Goal: Task Accomplishment & Management: Manage account settings

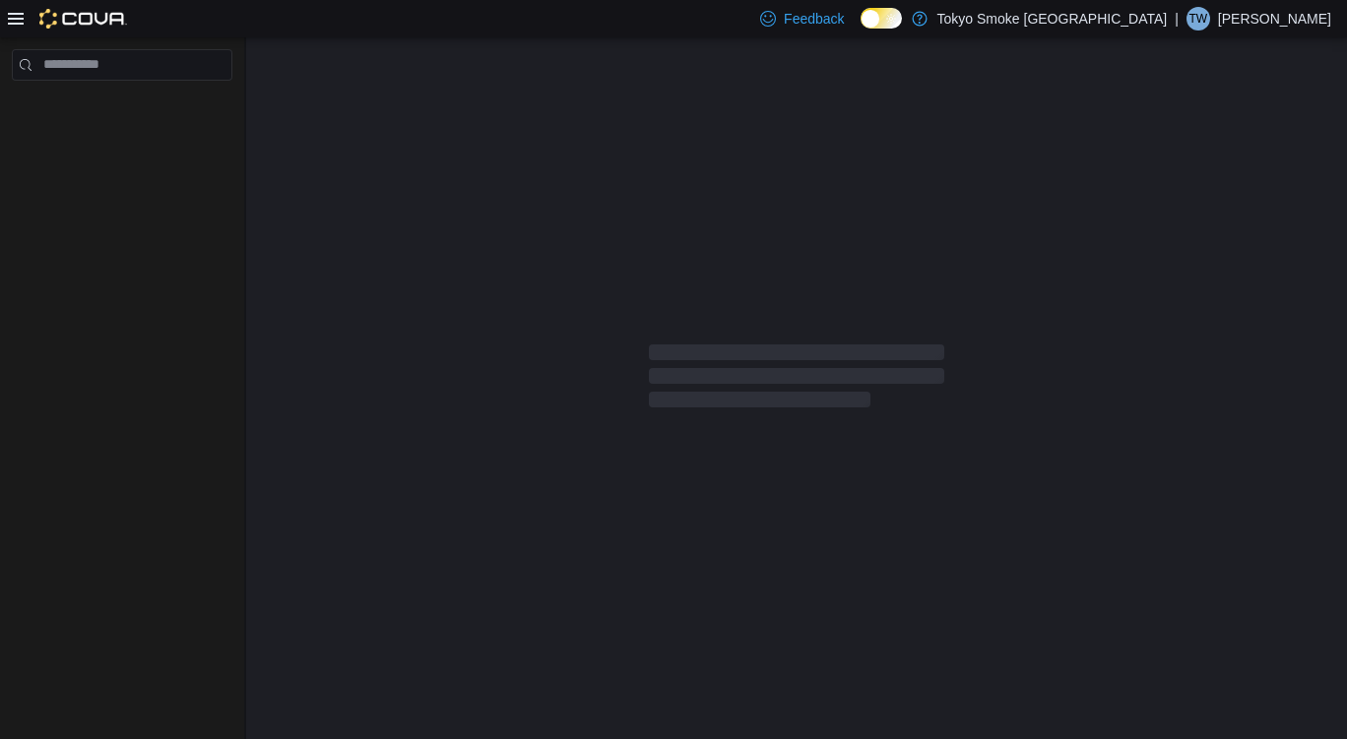
click at [821, 260] on div at bounding box center [796, 380] width 1101 height 686
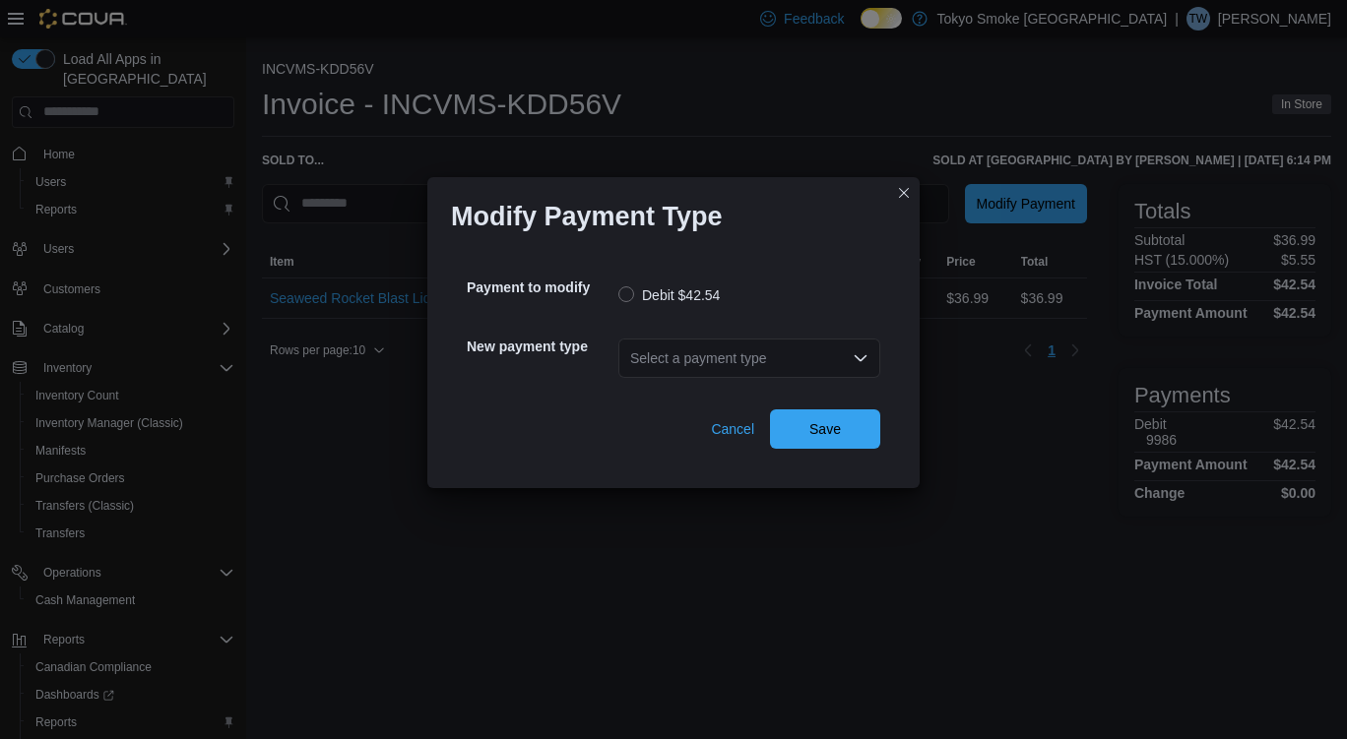
click at [833, 356] on div "Select a payment type" at bounding box center [749, 358] width 262 height 39
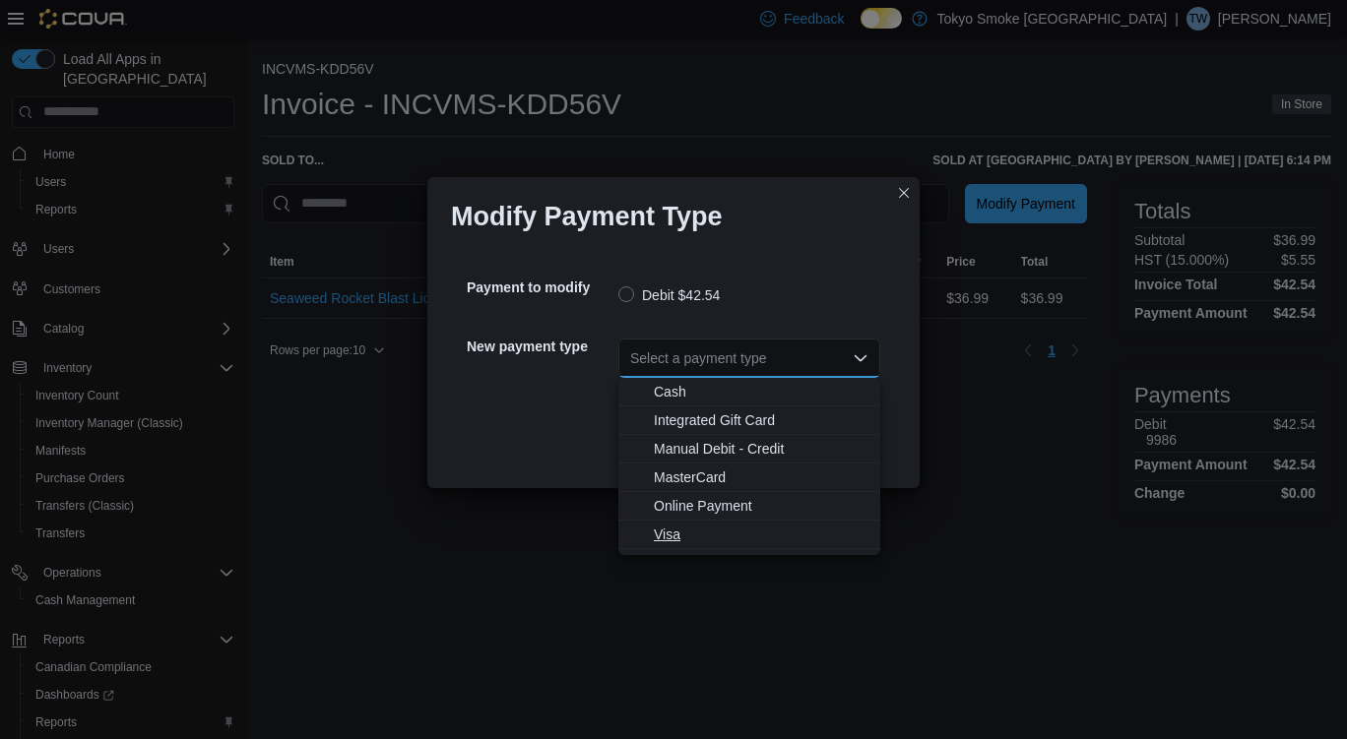
click at [663, 532] on span "Visa" at bounding box center [761, 535] width 215 height 20
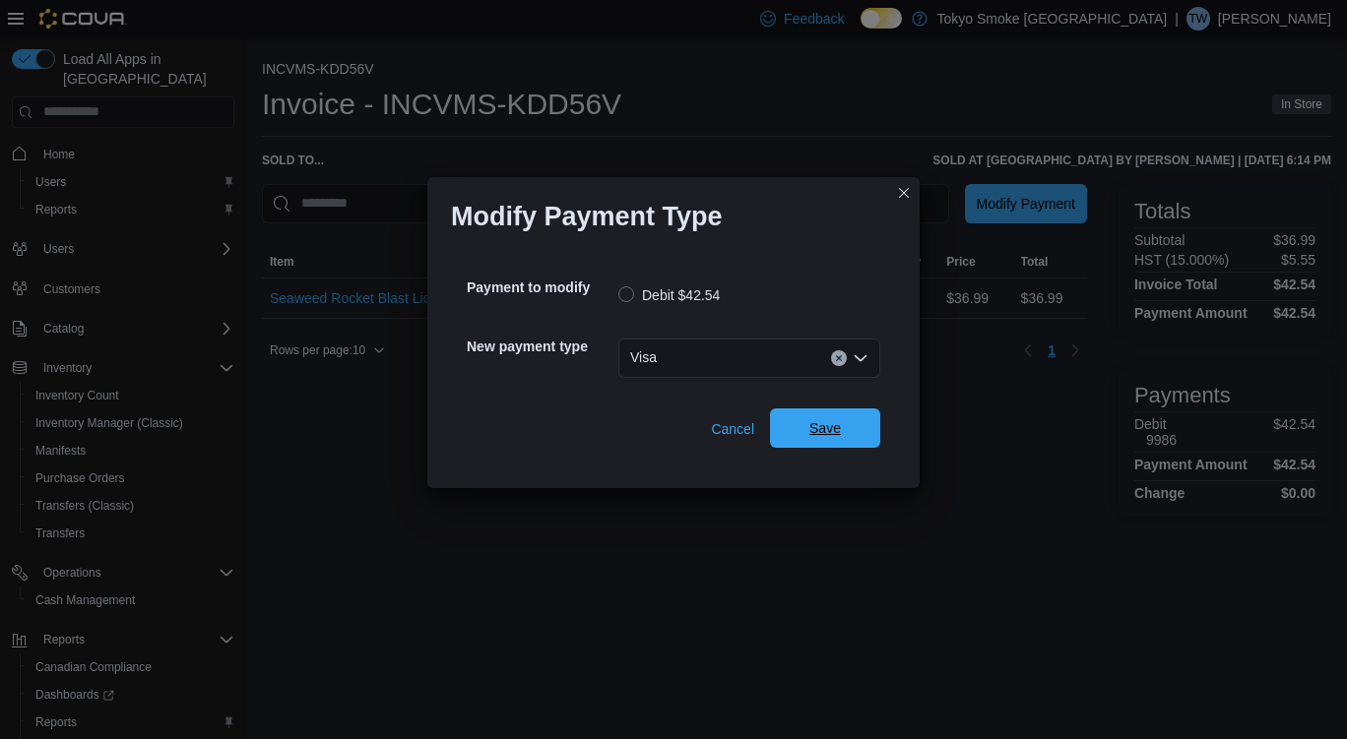
click at [823, 433] on span "Save" at bounding box center [825, 428] width 32 height 20
click at [750, 365] on div "Select a payment type" at bounding box center [749, 358] width 262 height 39
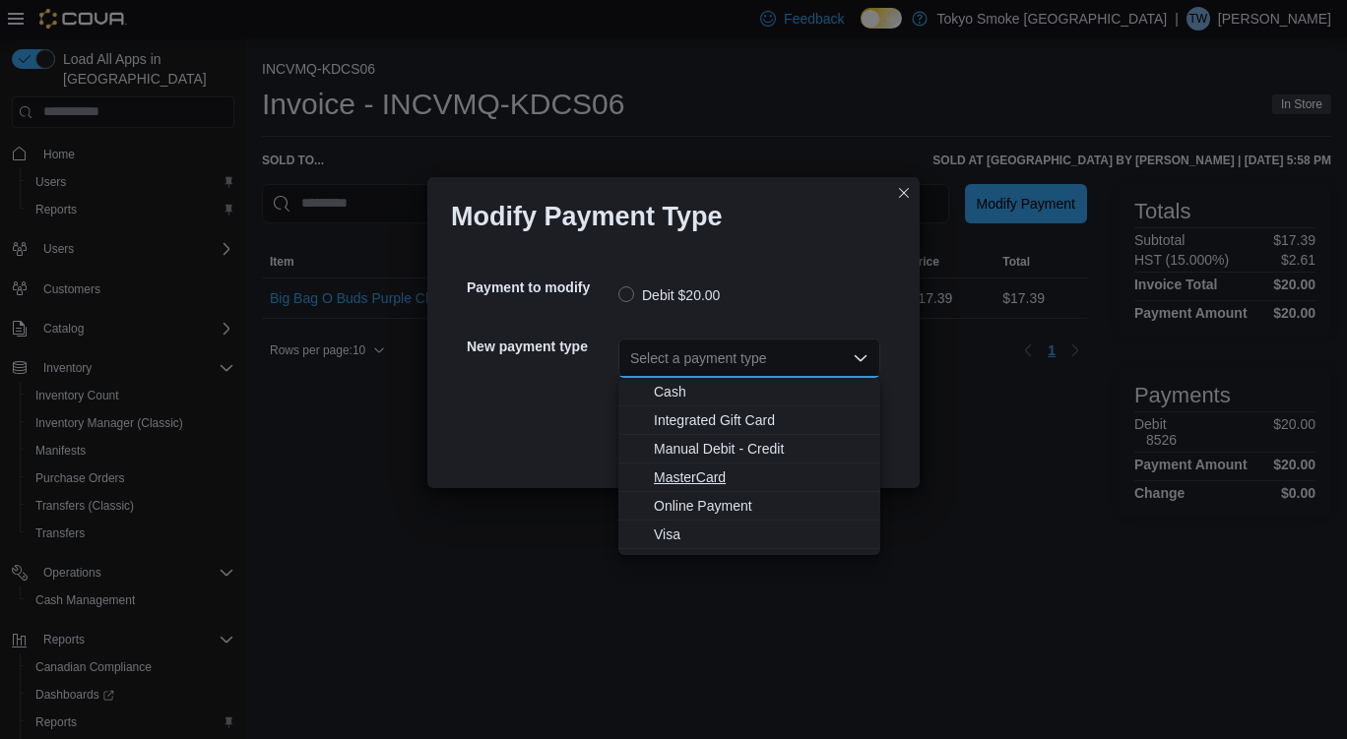
click at [703, 473] on span "MasterCard" at bounding box center [761, 478] width 215 height 20
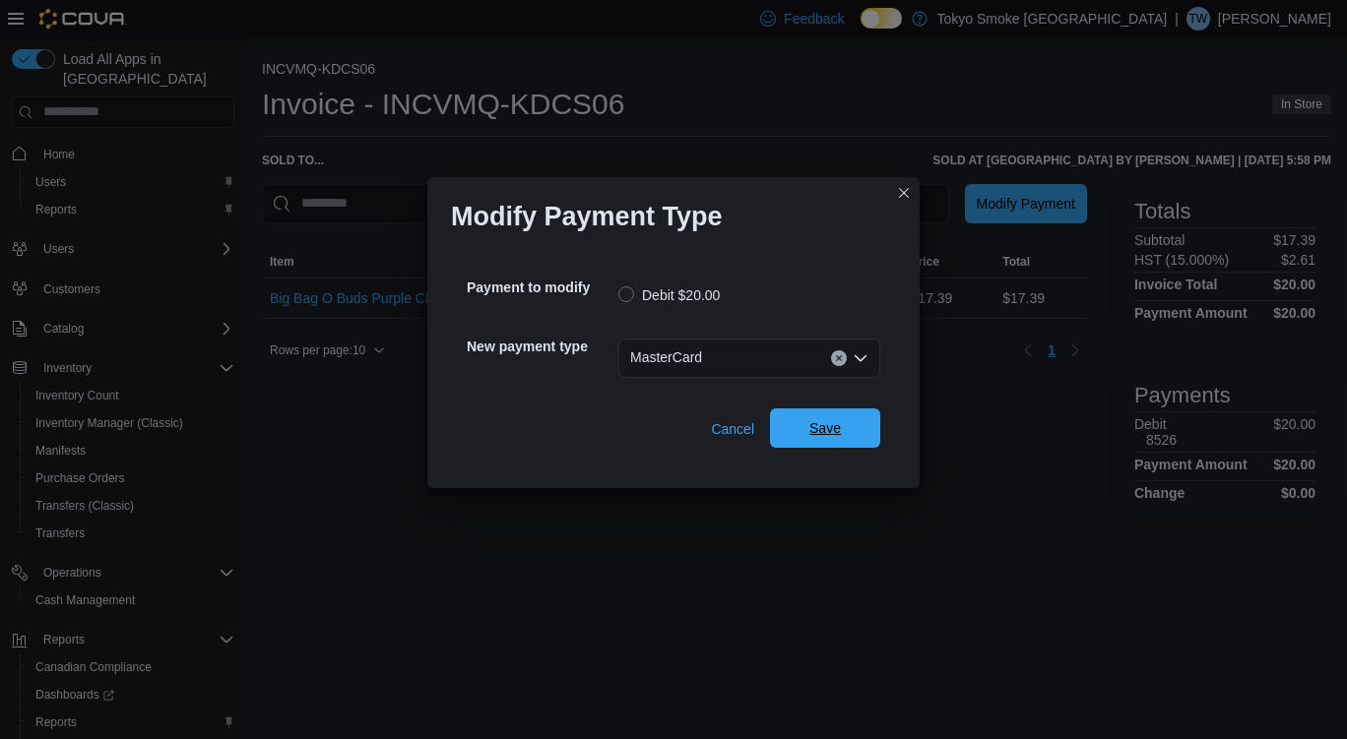
click at [835, 428] on span "Save" at bounding box center [825, 428] width 32 height 20
click at [695, 362] on div "Select a payment type" at bounding box center [749, 358] width 262 height 39
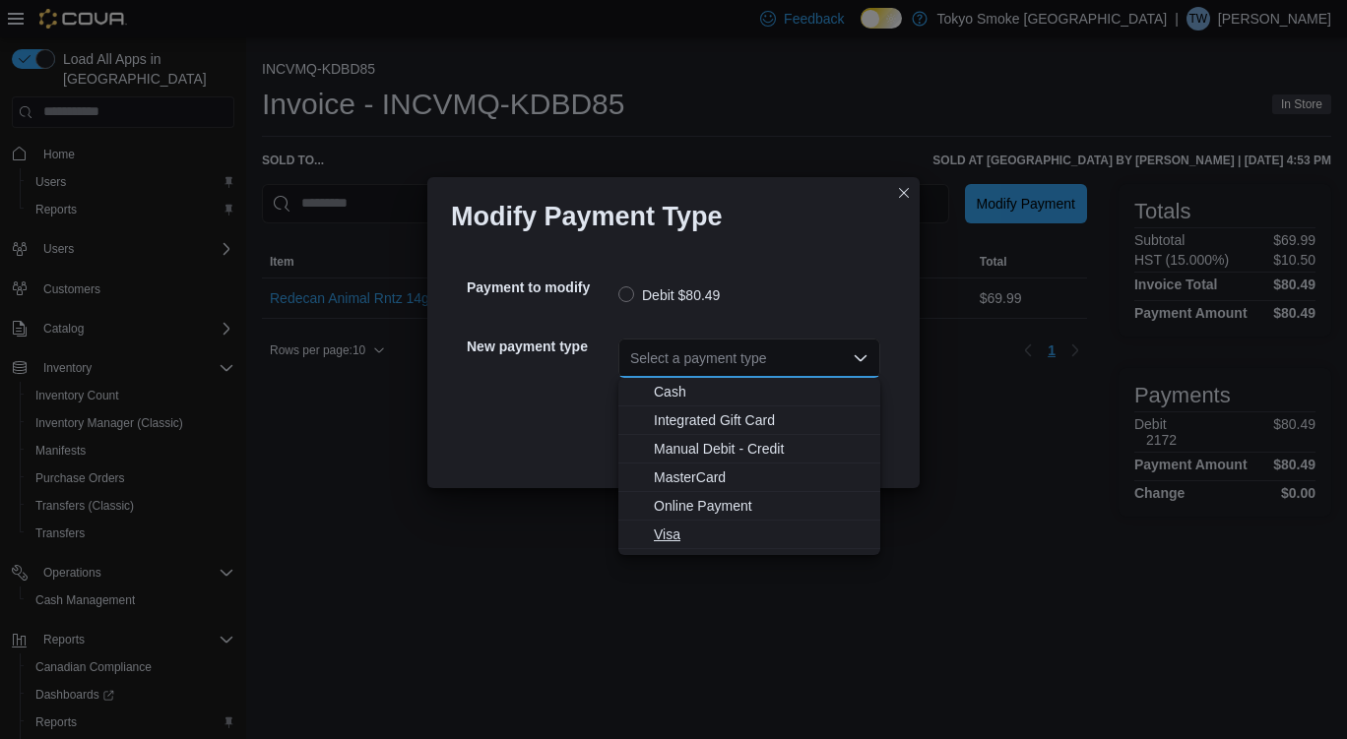
click at [670, 525] on span "Visa" at bounding box center [761, 535] width 215 height 20
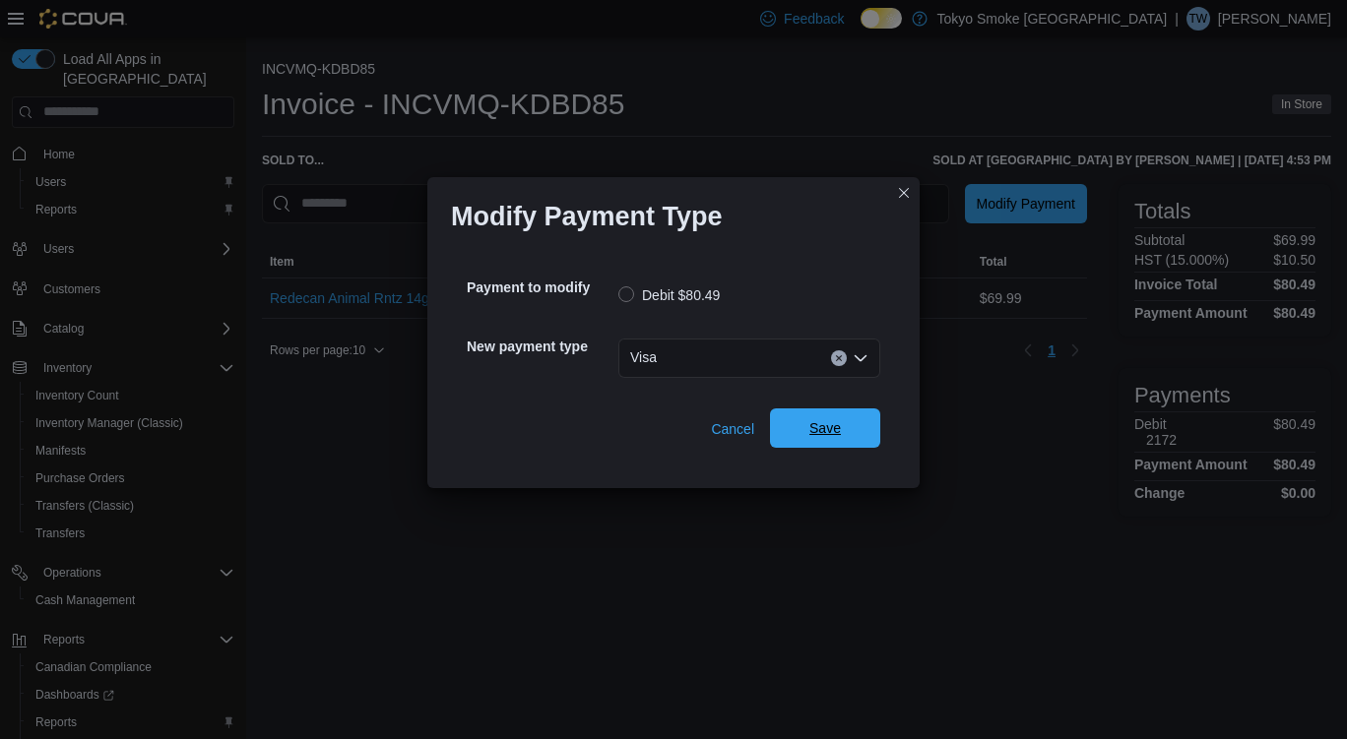
click at [820, 420] on span "Save" at bounding box center [825, 428] width 32 height 20
click at [750, 353] on div "Select a payment type" at bounding box center [749, 358] width 262 height 39
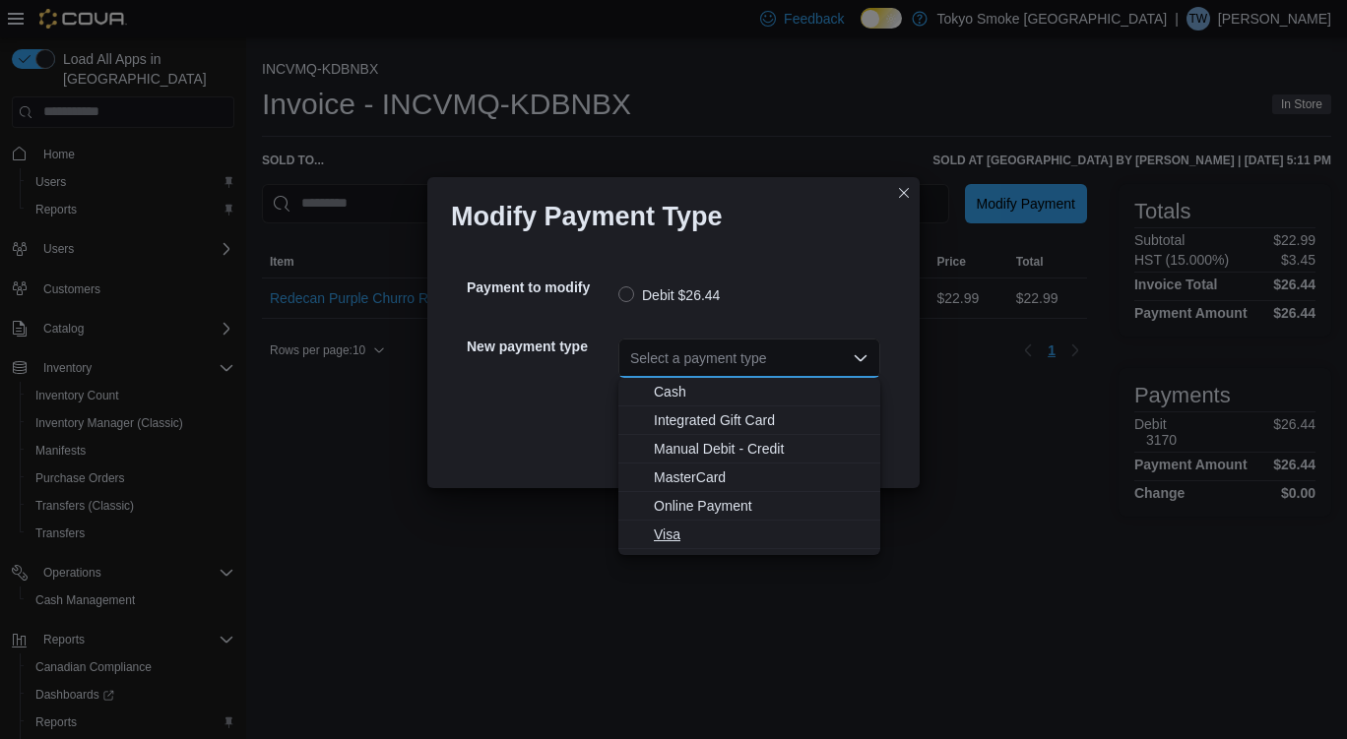
click at [688, 534] on span "Visa" at bounding box center [761, 535] width 215 height 20
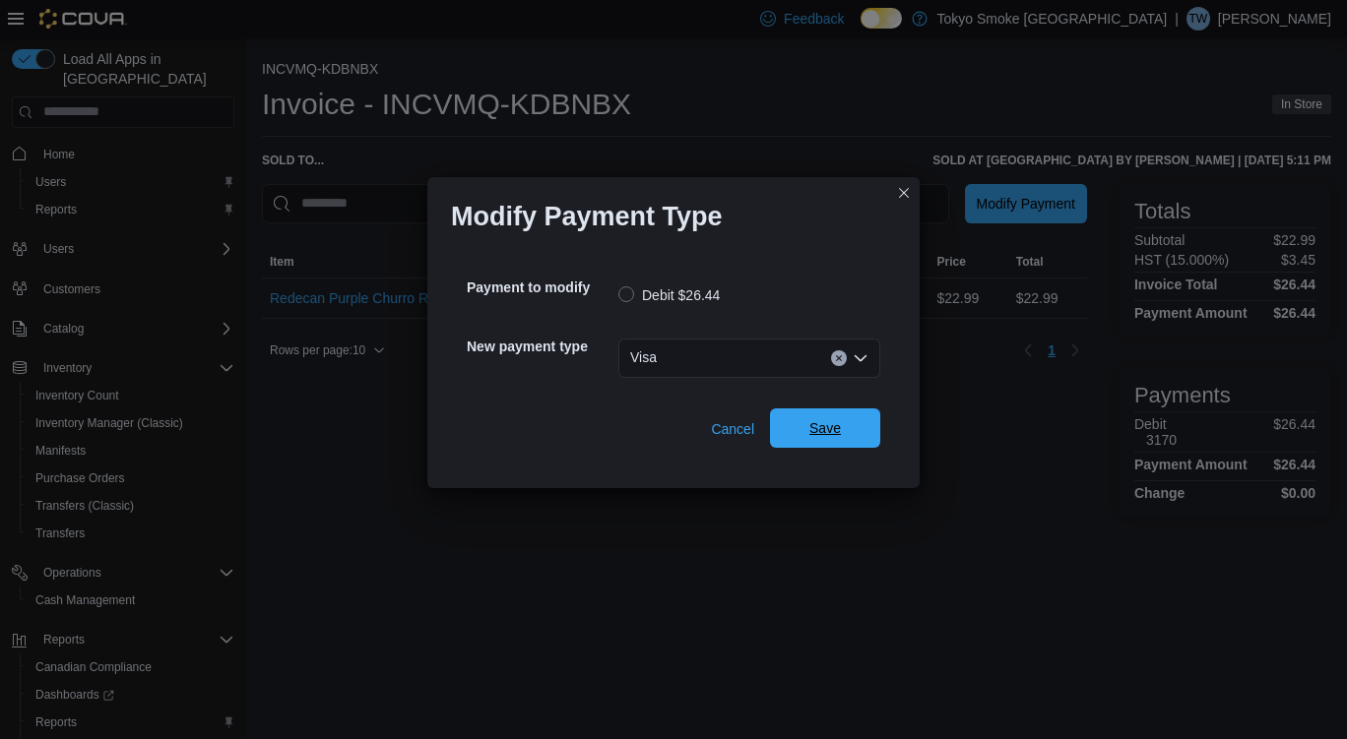
click at [827, 434] on span "Save" at bounding box center [825, 428] width 32 height 20
